Goal: Task Accomplishment & Management: Manage account settings

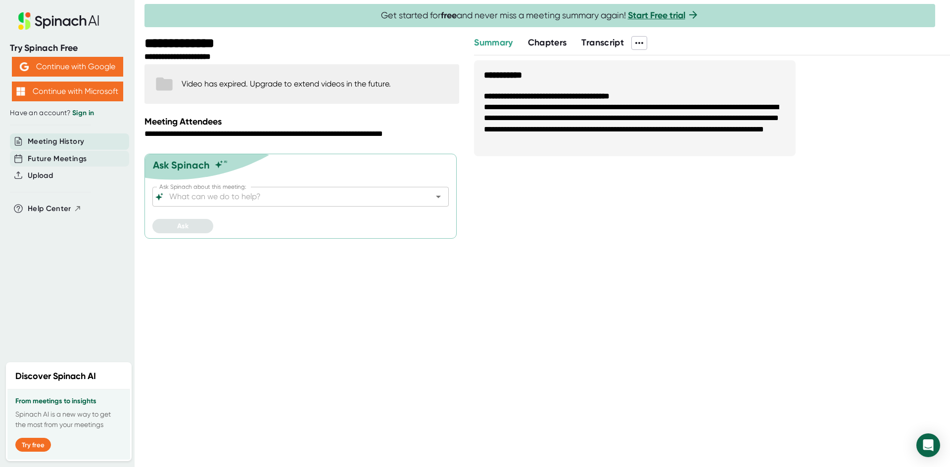
click at [65, 164] on span "Future Meetings" at bounding box center [57, 158] width 59 height 11
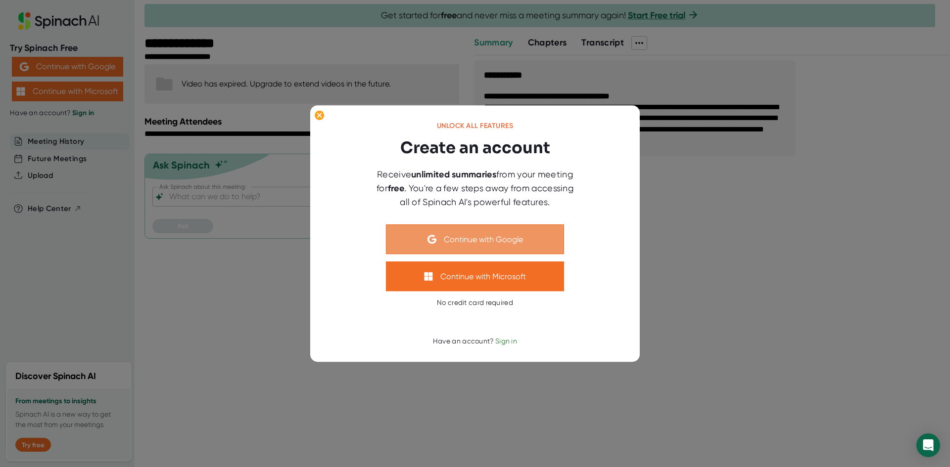
click at [453, 249] on button "Continue with Google" at bounding box center [475, 240] width 178 height 30
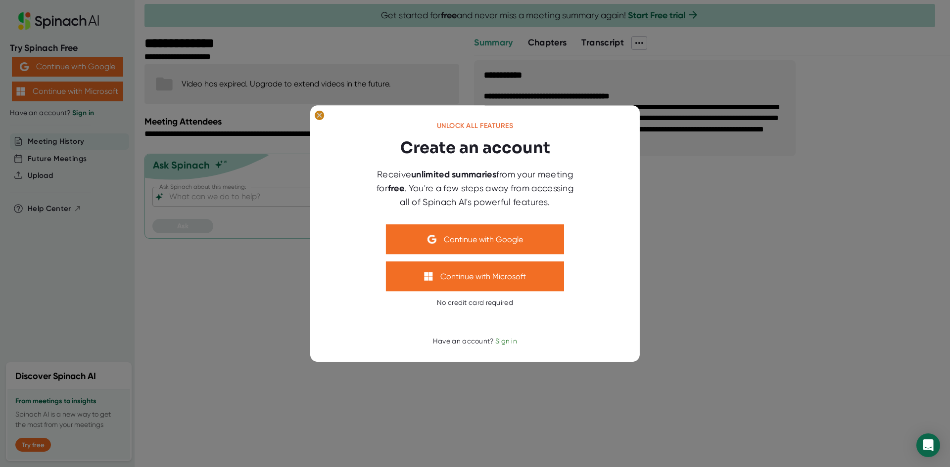
click at [317, 110] on icon at bounding box center [320, 115] width 10 height 10
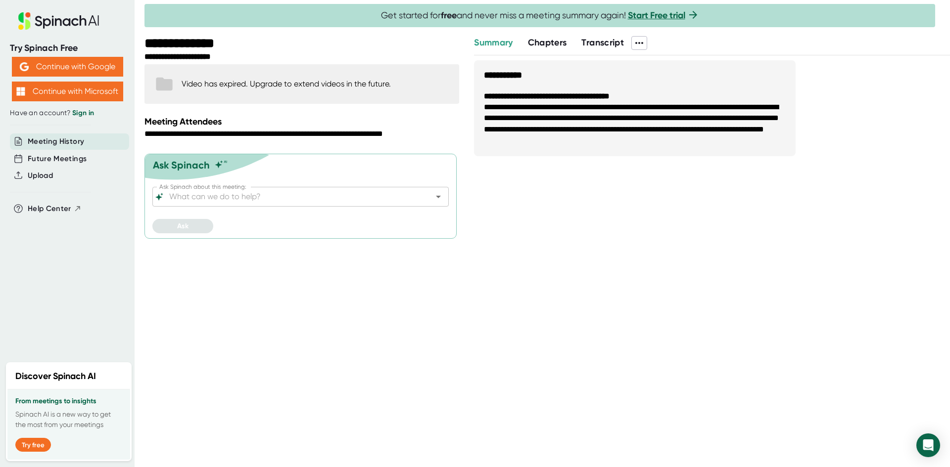
click at [82, 26] on icon at bounding box center [59, 20] width 132 height 17
